Goal: Check status: Check status

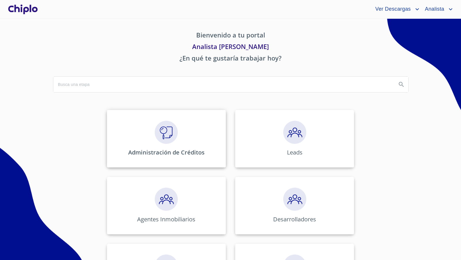
click at [167, 141] on img at bounding box center [166, 132] width 23 height 23
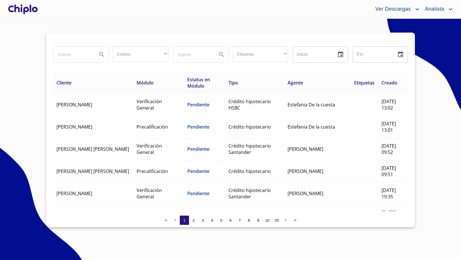
click at [73, 54] on input "search" at bounding box center [72, 55] width 39 height 16
type input "[PERSON_NAME] [PERSON_NAME]"
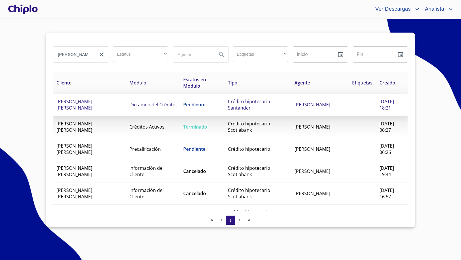
click at [93, 107] on td "[PERSON_NAME] [PERSON_NAME]" at bounding box center [89, 105] width 73 height 22
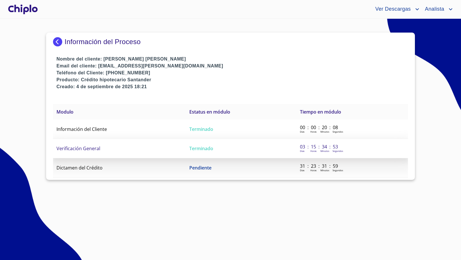
click at [99, 147] on span "Verificación General" at bounding box center [79, 148] width 44 height 6
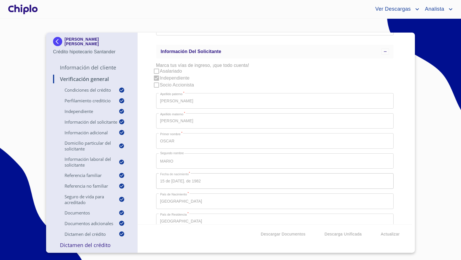
scroll to position [339, 0]
copy p "[PERSON_NAME] [PERSON_NAME]"
drag, startPoint x: 89, startPoint y: 45, endPoint x: 37, endPoint y: 77, distance: 60.4
click at [37, 77] on section "[PERSON_NAME] [PERSON_NAME] Crédito hipotecario Santander Información del Clien…" at bounding box center [230, 139] width 461 height 241
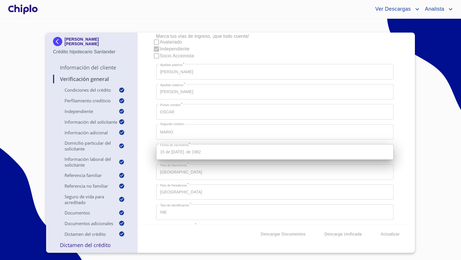
scroll to position [368, 0]
